Goal: Task Accomplishment & Management: Use online tool/utility

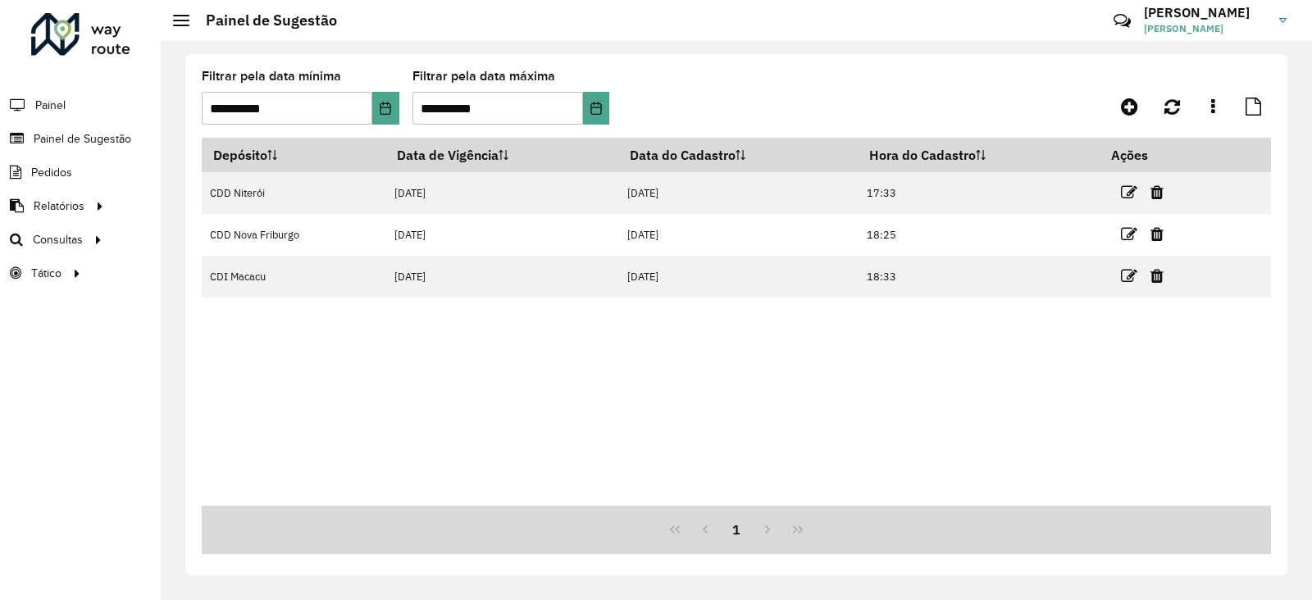
click at [64, 39] on div at bounding box center [80, 34] width 99 height 43
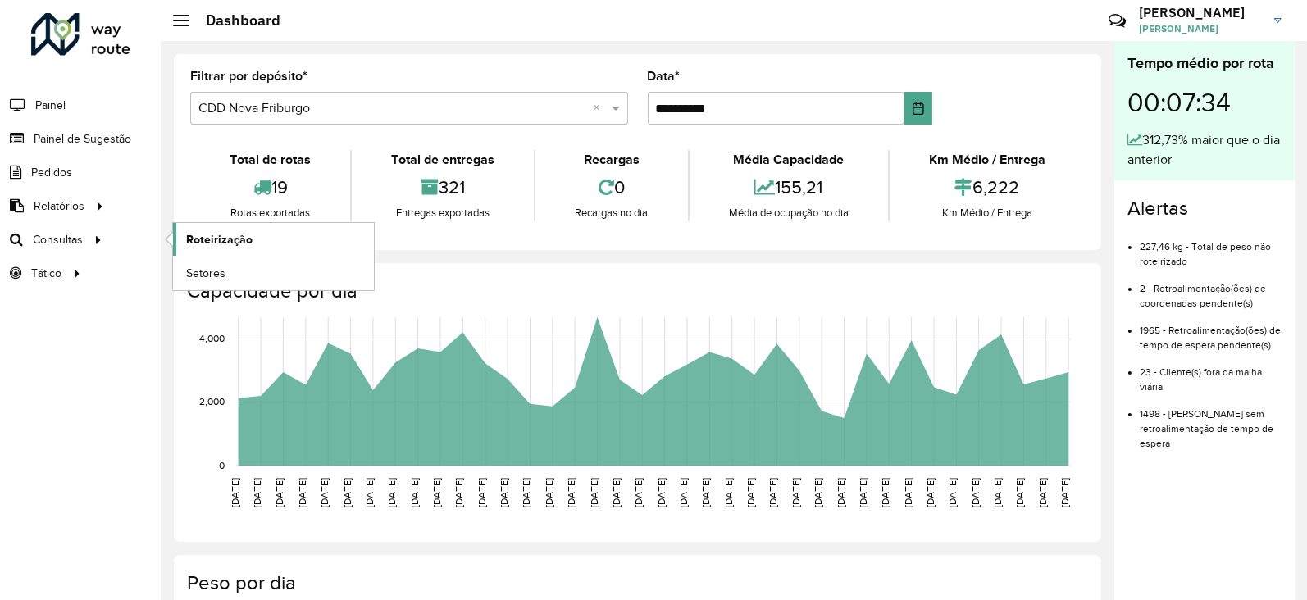
click at [203, 240] on span "Roteirização" at bounding box center [219, 239] width 66 height 17
click at [223, 237] on span "Roteirização" at bounding box center [219, 239] width 66 height 17
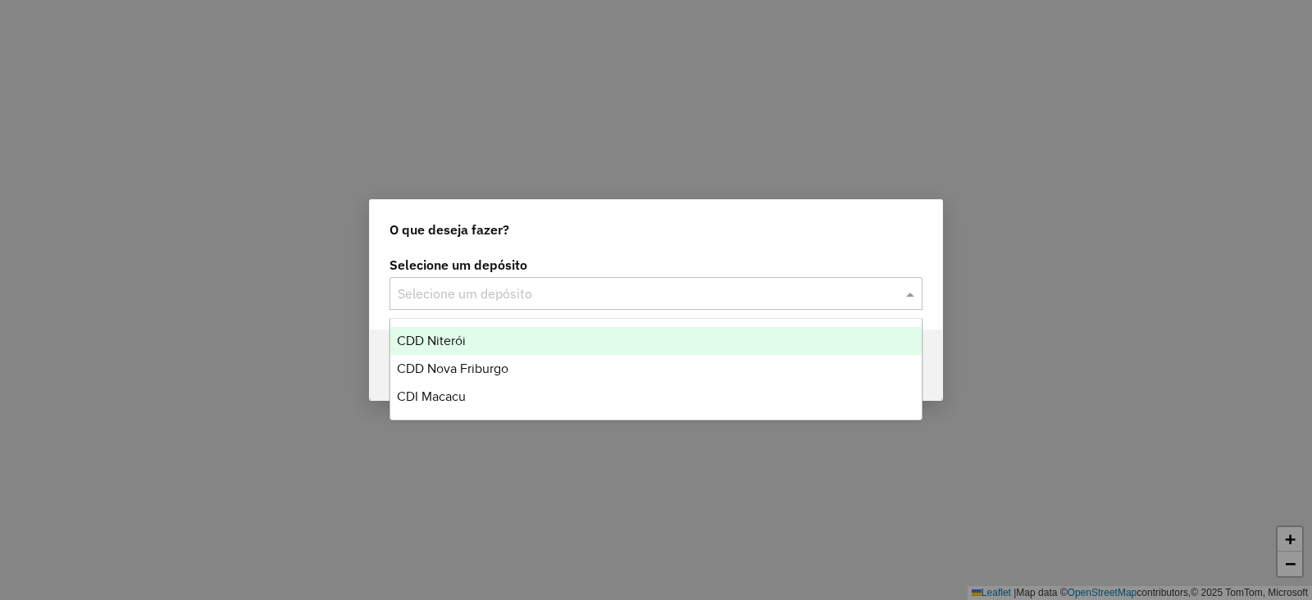
click at [476, 298] on input "text" at bounding box center [640, 295] width 484 height 20
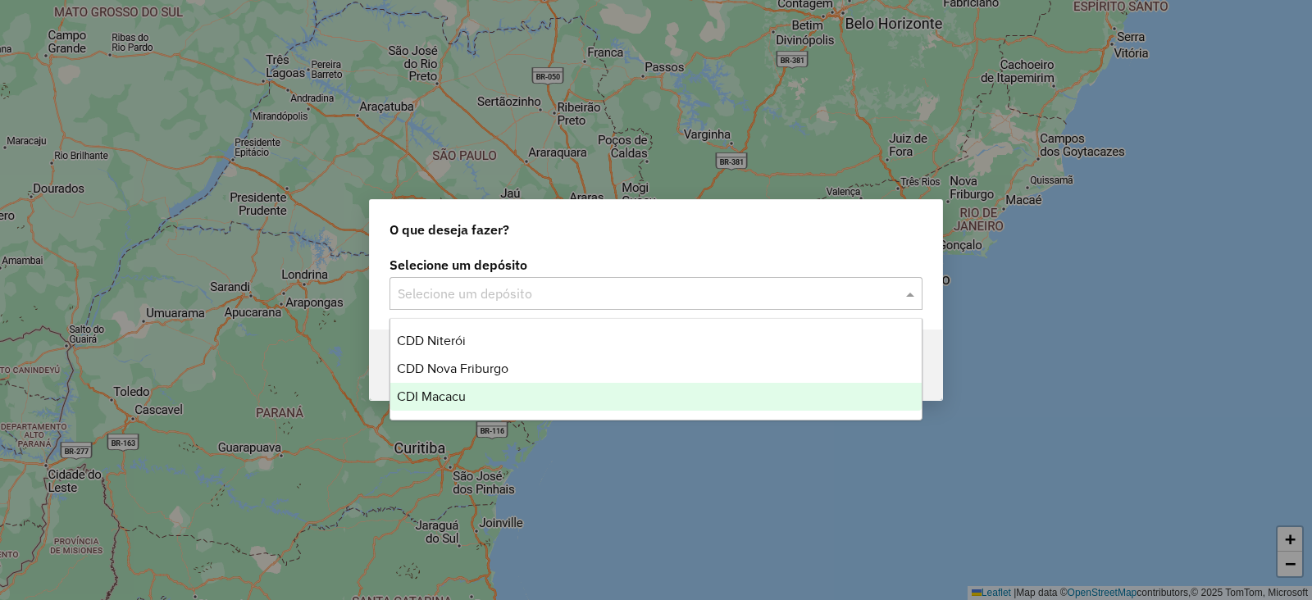
click at [444, 403] on div "CDI Macacu" at bounding box center [655, 397] width 531 height 28
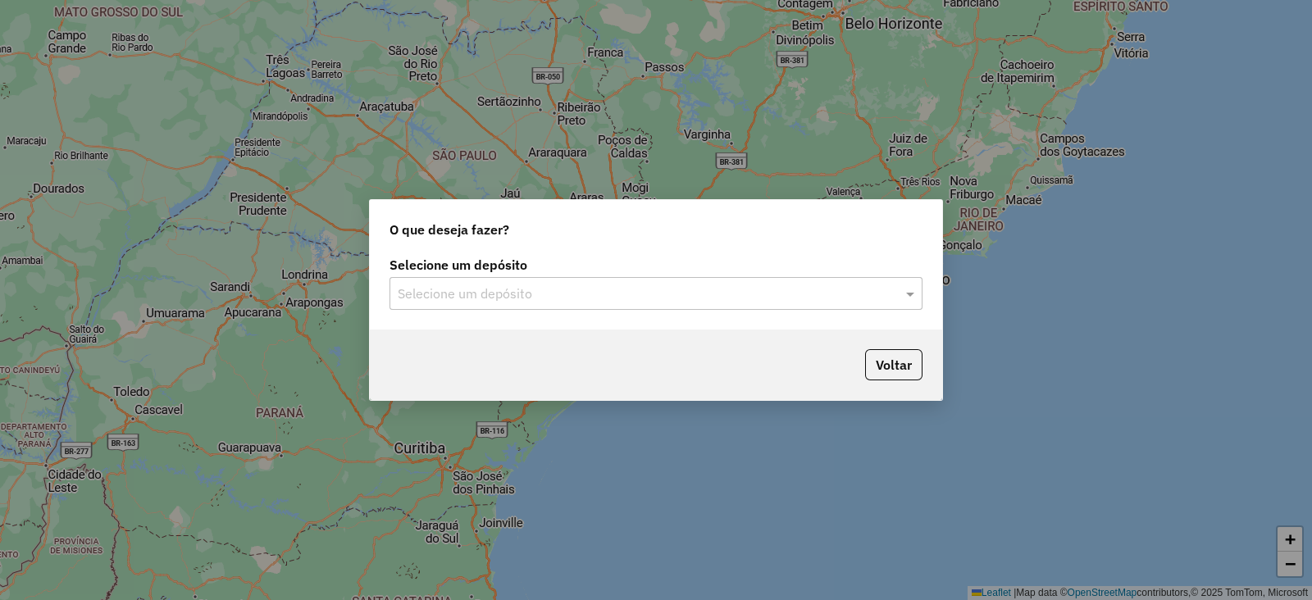
click at [517, 282] on div "Selecione um depósito" at bounding box center [655, 293] width 533 height 33
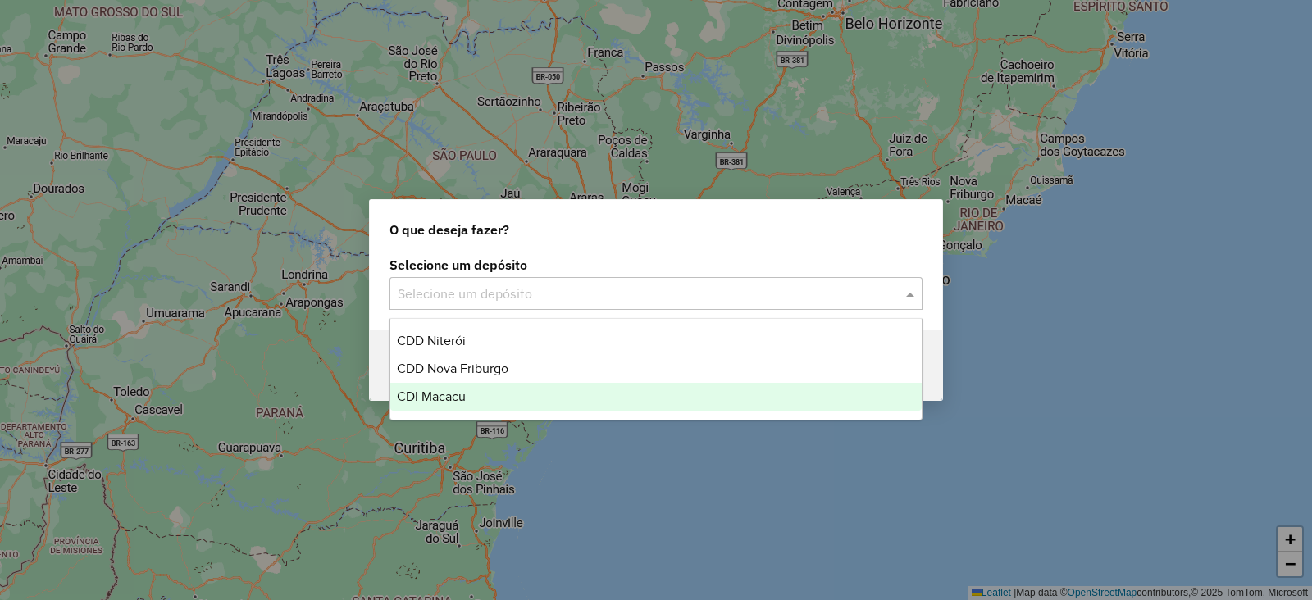
click at [448, 390] on span "CDI Macacu" at bounding box center [431, 396] width 69 height 14
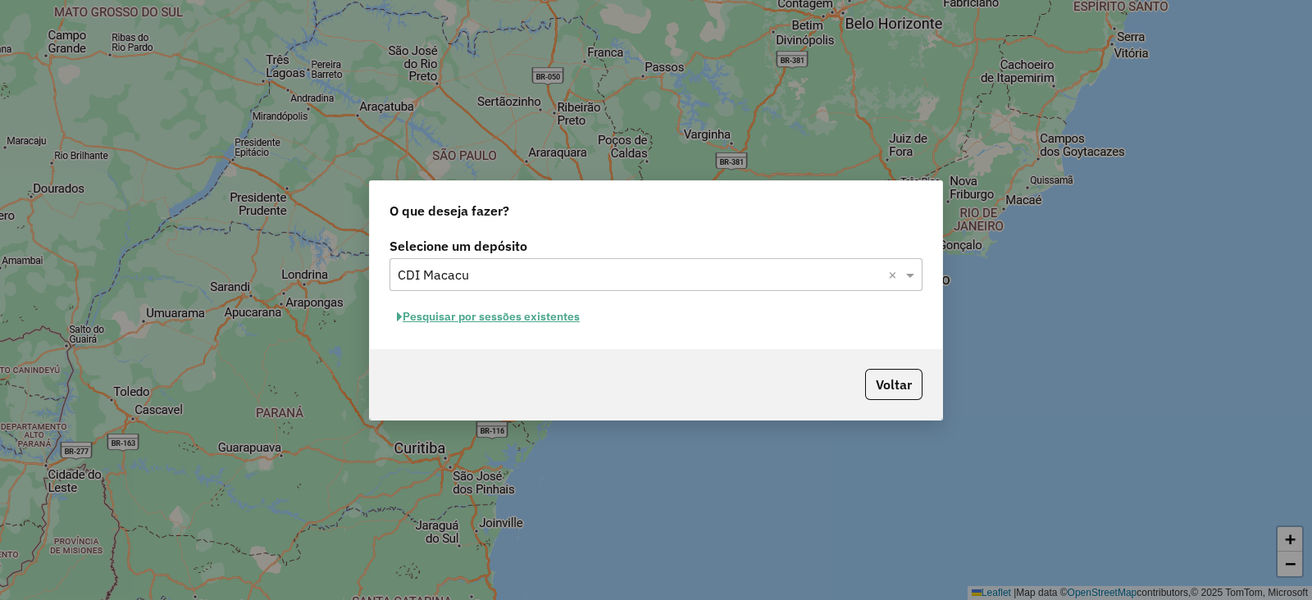
click at [436, 316] on button "Pesquisar por sessões existentes" at bounding box center [488, 316] width 198 height 25
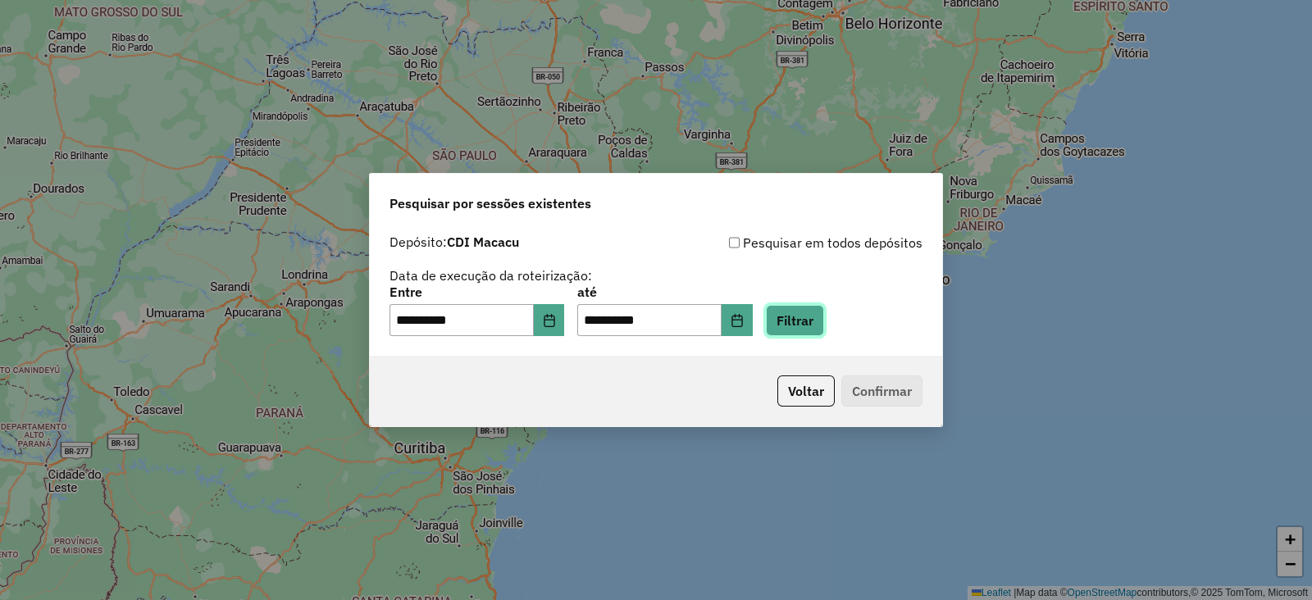
click at [815, 316] on button "Filtrar" at bounding box center [795, 320] width 58 height 31
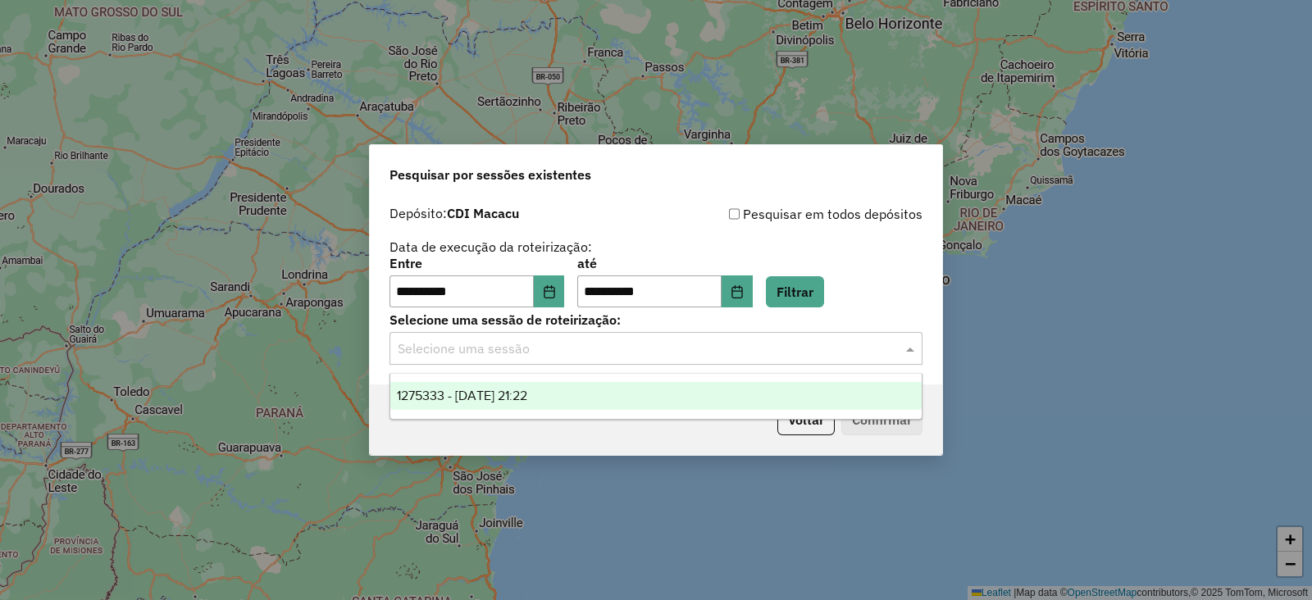
click at [630, 353] on input "text" at bounding box center [640, 349] width 484 height 20
click at [524, 394] on span "1275333 - [DATE] 21:22" at bounding box center [462, 396] width 130 height 14
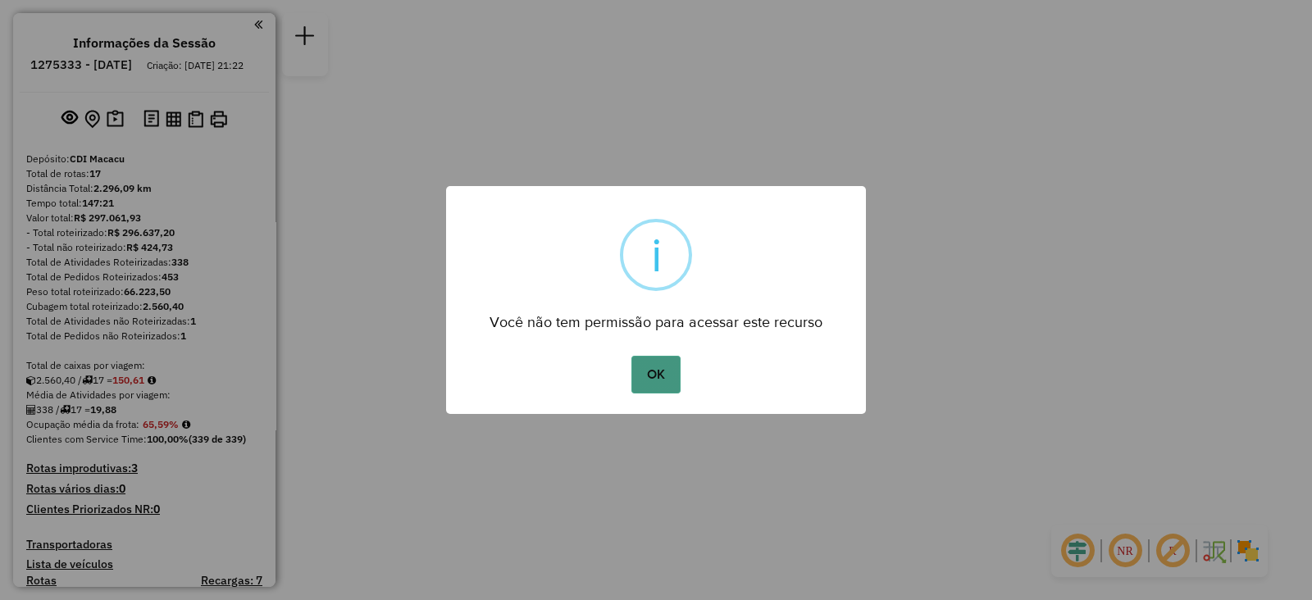
click at [653, 375] on button "OK" at bounding box center [655, 375] width 48 height 38
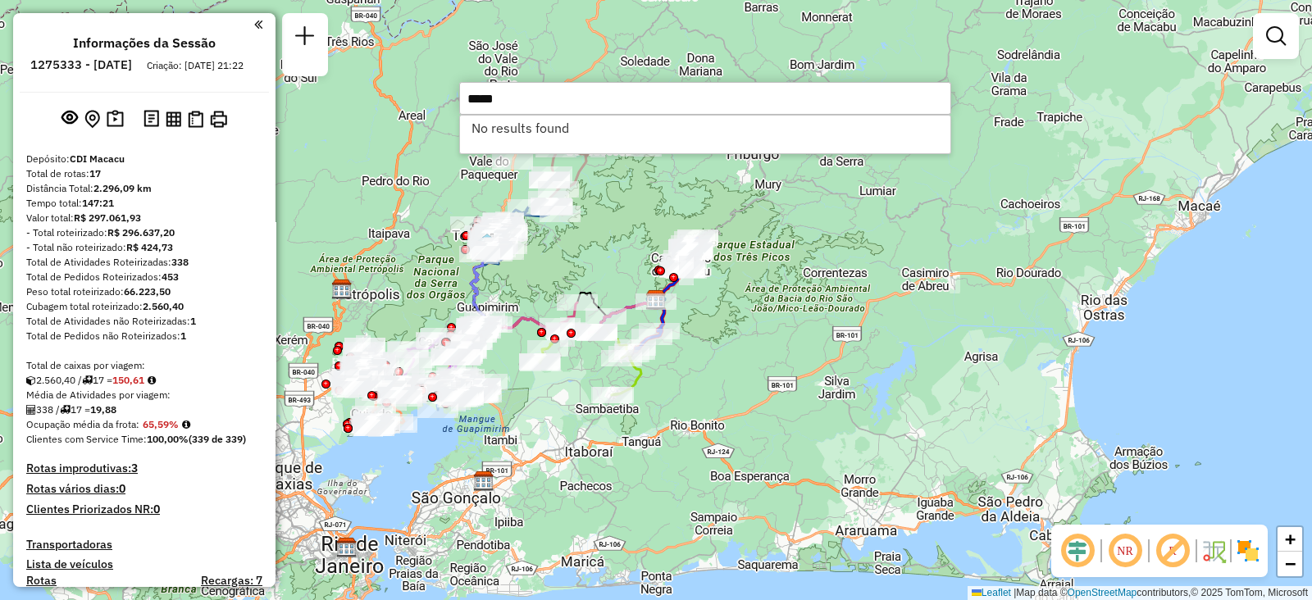
type input "*****"
